Goal: Task Accomplishment & Management: Use online tool/utility

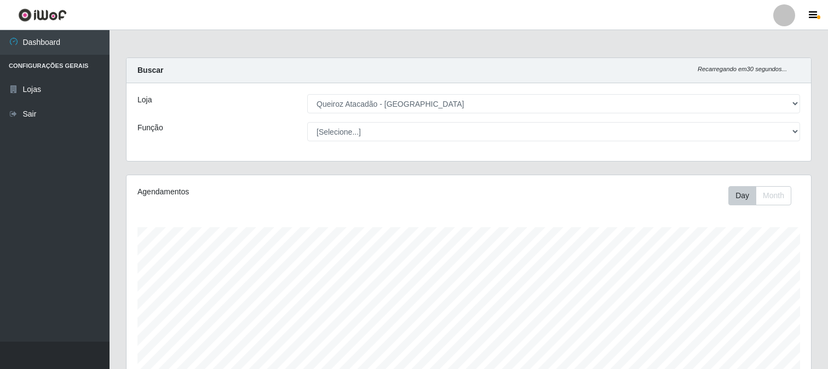
select select "464"
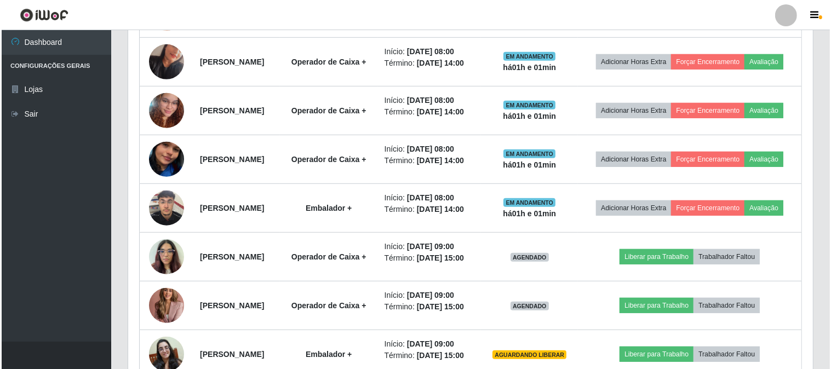
scroll to position [227, 684]
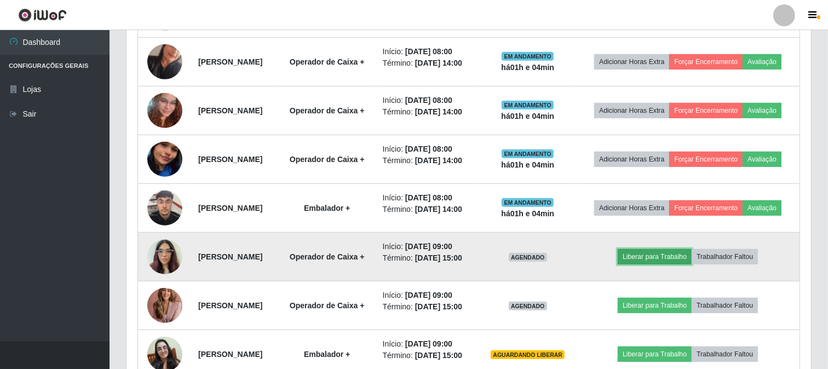
click at [661, 264] on button "Liberar para Trabalho" at bounding box center [655, 256] width 74 height 15
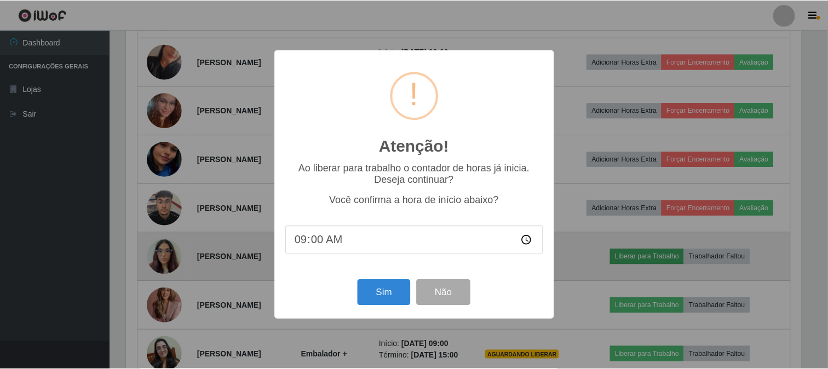
scroll to position [227, 677]
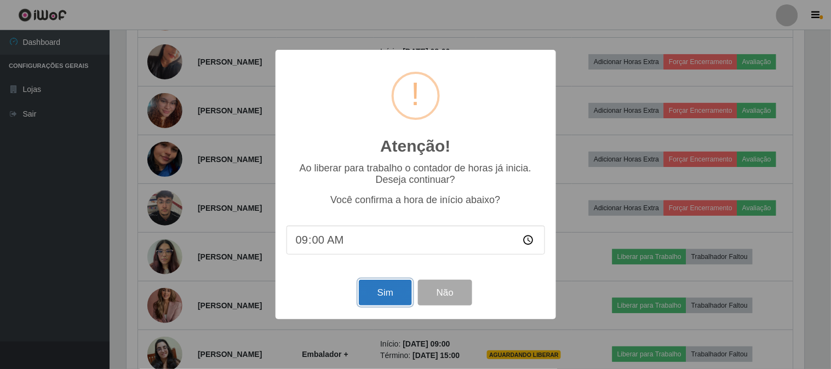
click at [402, 292] on button "Sim" at bounding box center [385, 293] width 53 height 26
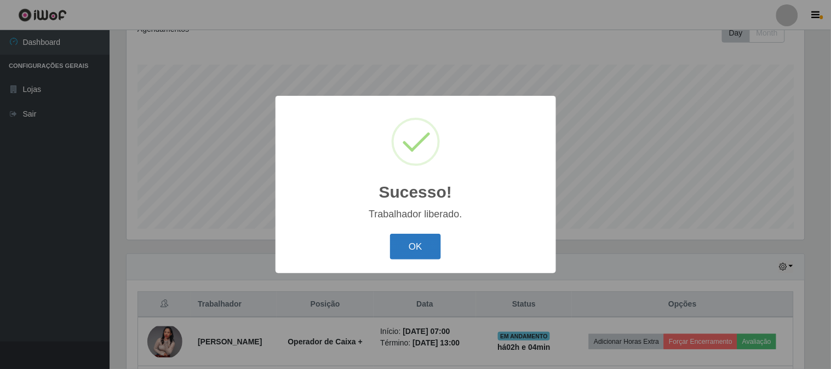
click at [425, 241] on button "OK" at bounding box center [415, 247] width 51 height 26
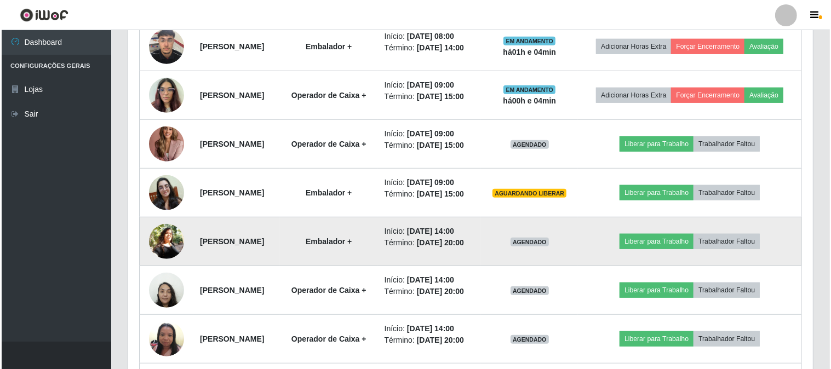
scroll to position [771, 0]
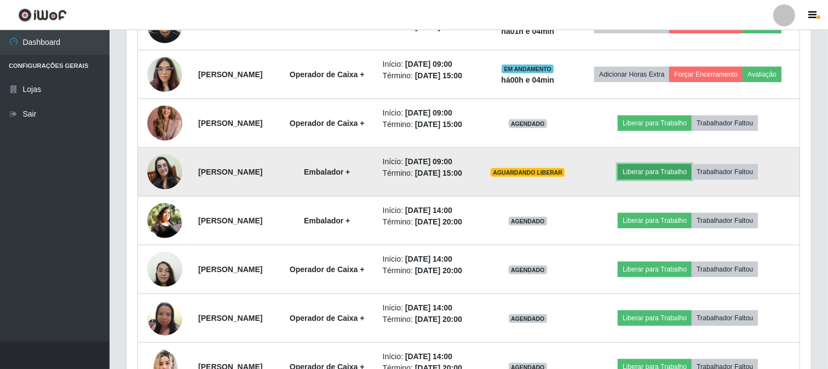
click at [658, 180] on button "Liberar para Trabalho" at bounding box center [655, 171] width 74 height 15
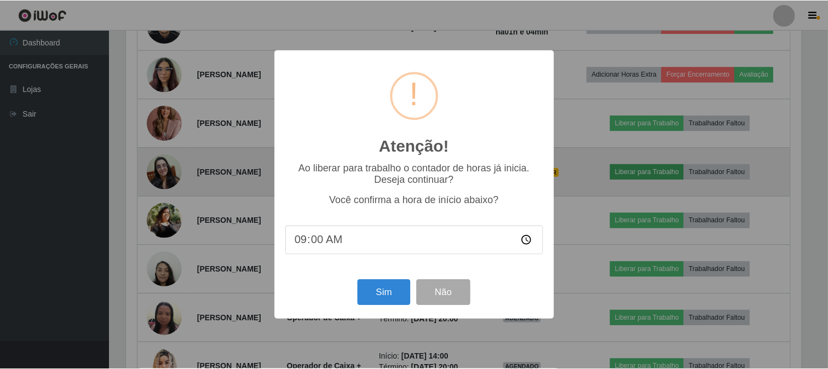
scroll to position [227, 677]
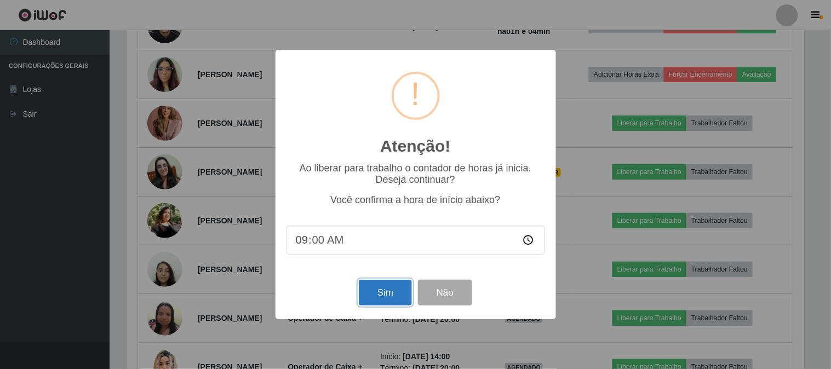
click at [376, 292] on button "Sim" at bounding box center [385, 293] width 53 height 26
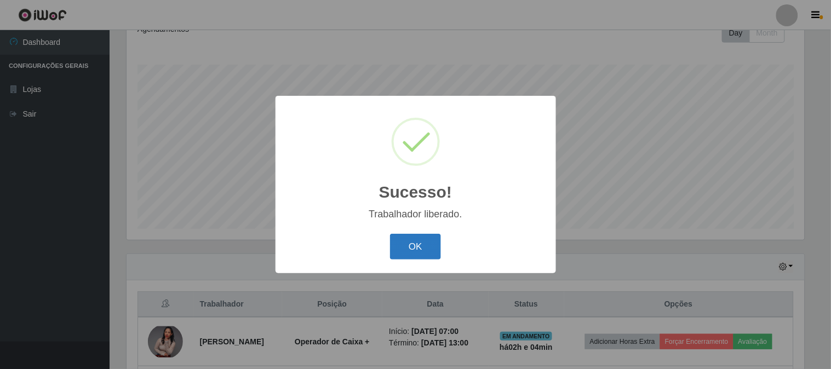
click at [418, 243] on button "OK" at bounding box center [415, 247] width 51 height 26
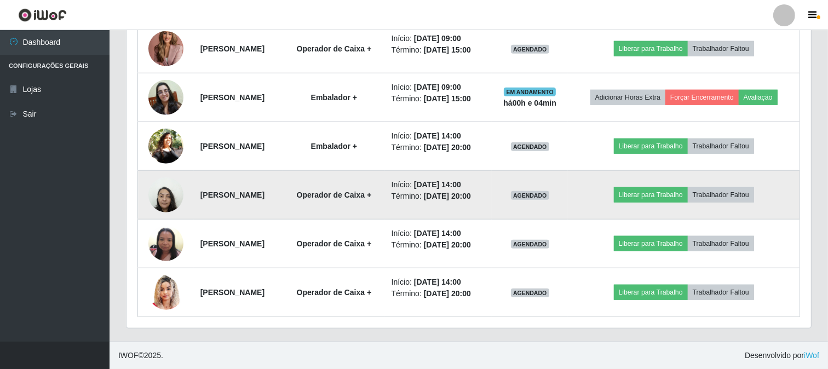
scroll to position [832, 0]
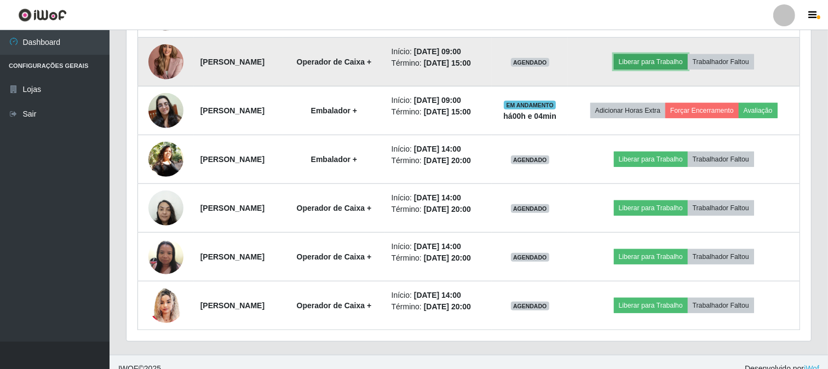
click at [664, 70] on button "Liberar para Trabalho" at bounding box center [651, 61] width 74 height 15
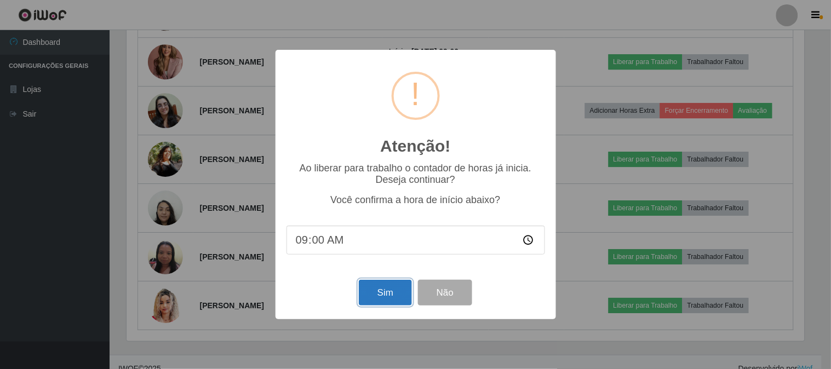
click at [387, 299] on button "Sim" at bounding box center [385, 293] width 53 height 26
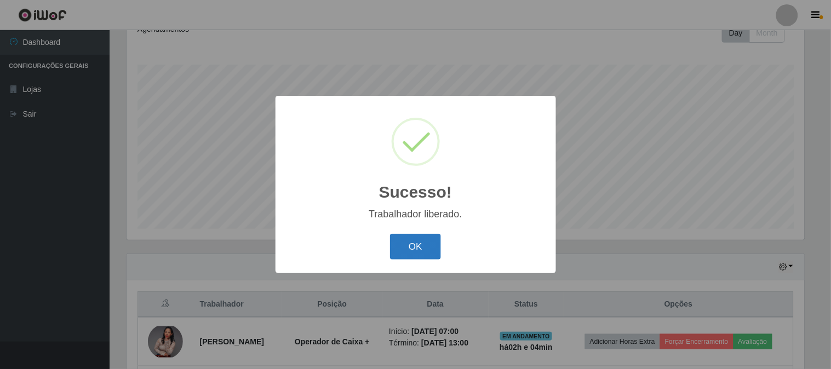
drag, startPoint x: 403, startPoint y: 228, endPoint x: 406, endPoint y: 234, distance: 6.6
click at [406, 234] on div "Sucesso! × Trabalhador liberado. OK Cancel" at bounding box center [415, 184] width 280 height 177
click at [406, 234] on button "OK" at bounding box center [415, 247] width 51 height 26
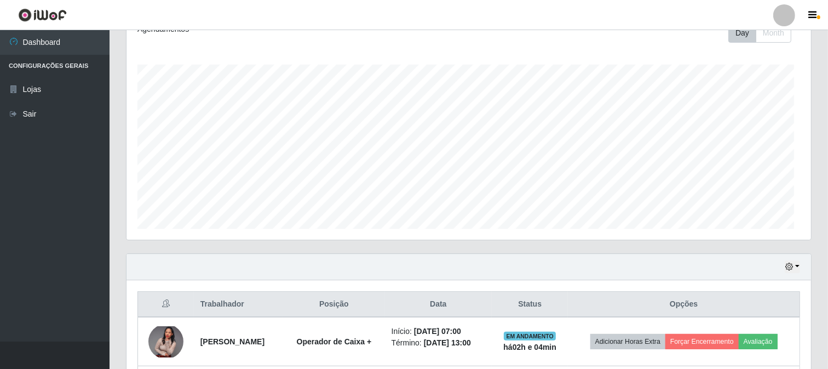
scroll to position [227, 684]
